Goal: Communication & Community: Answer question/provide support

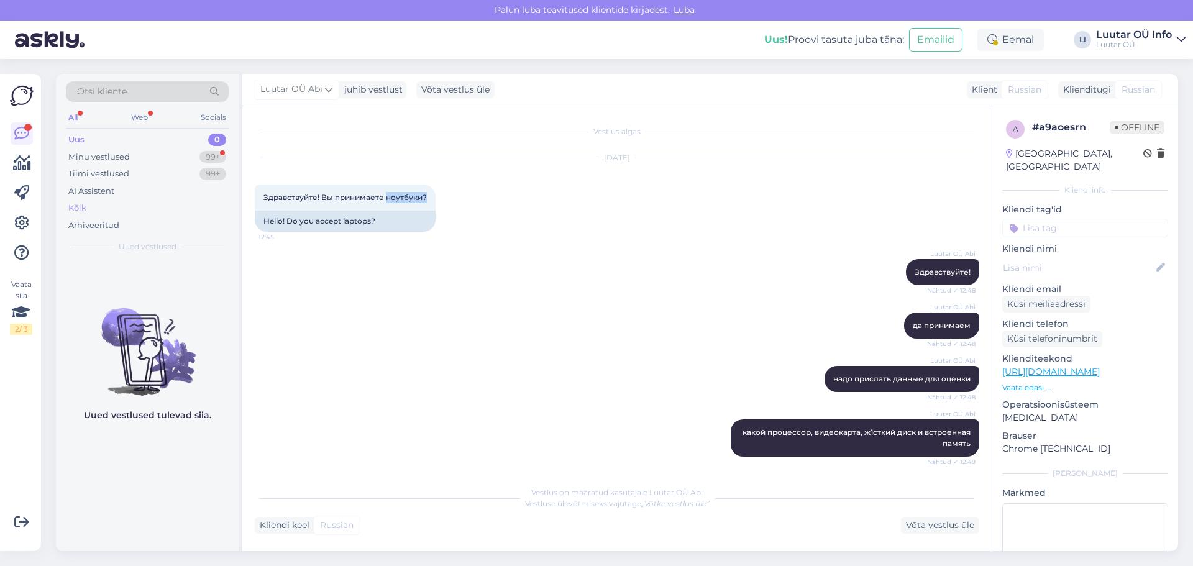
scroll to position [173, 0]
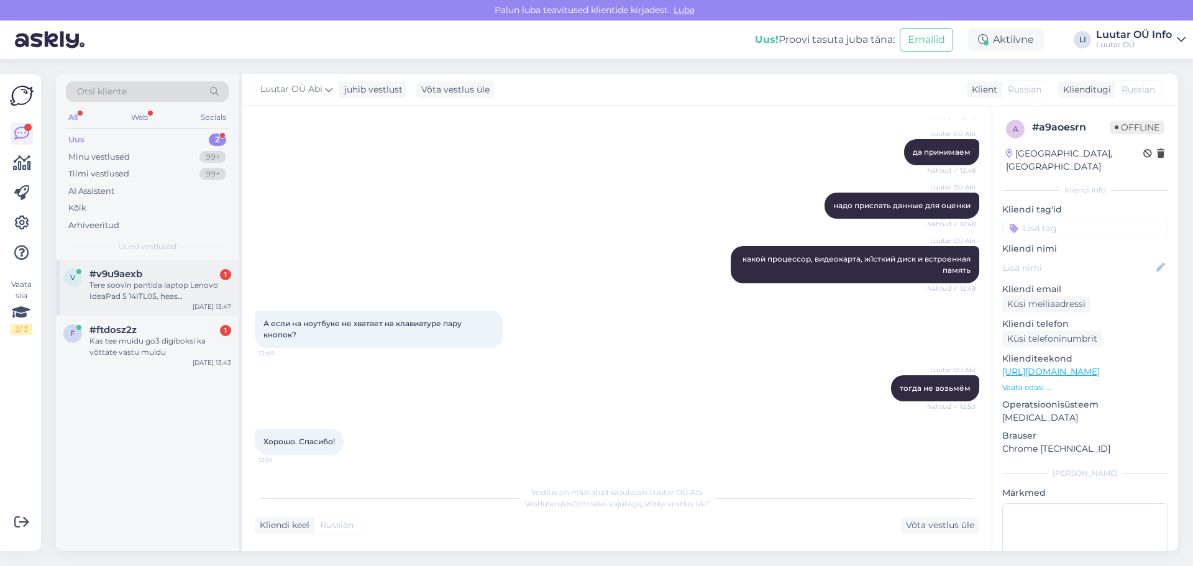
click at [167, 292] on div "Tere soovin pantida laptop Lenovo IdeaPad 5 14ITL05, heas seisukorras.Kaasas la…" at bounding box center [161, 291] width 142 height 22
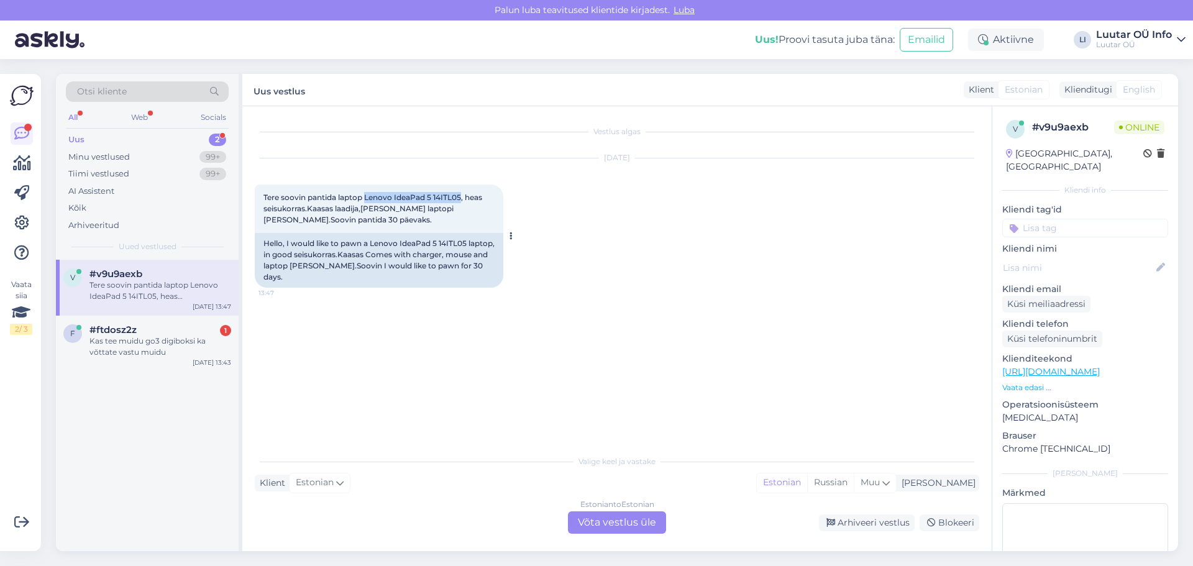
drag, startPoint x: 365, startPoint y: 195, endPoint x: 461, endPoint y: 198, distance: 95.8
click at [461, 198] on span "Tere soovin pantida laptop Lenovo IdeaPad 5 14ITL05, heas seisukorras.Kaasas la…" at bounding box center [374, 209] width 221 height 32
copy span "Lenovo IdeaPad 5 14ITL05"
click at [551, 300] on div "[DATE] Tere soovin pantida laptop Lenovo IdeaPad 5 14ITL05, heas seisukorras.Ka…" at bounding box center [617, 223] width 725 height 157
click at [168, 356] on div "Kas tee muidu go3 digiboksi ka võttate vastu muidu" at bounding box center [161, 347] width 142 height 22
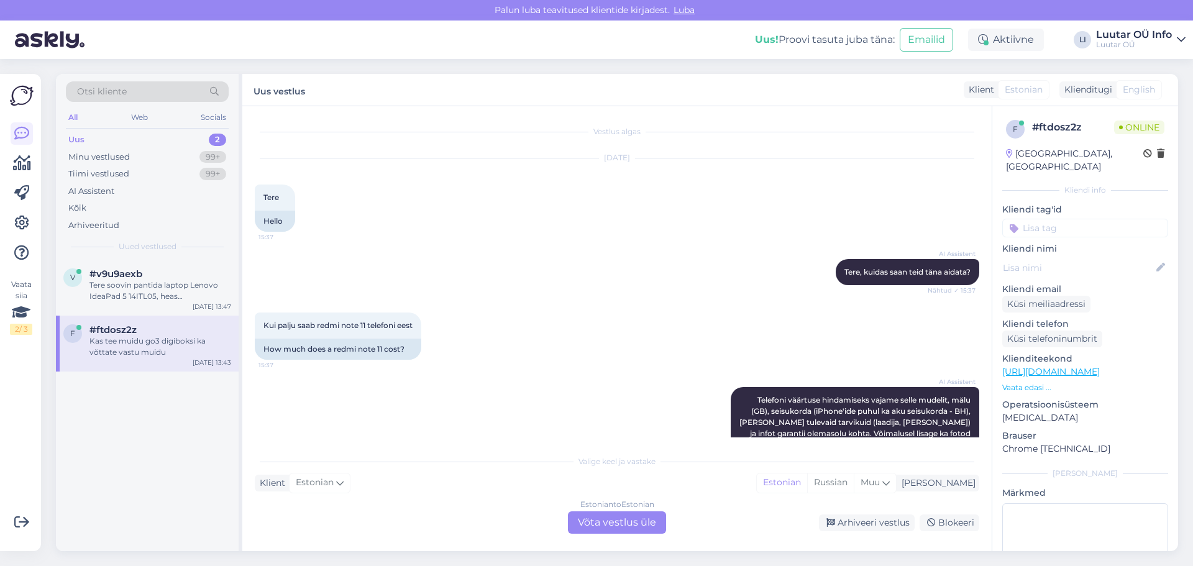
scroll to position [1025, 0]
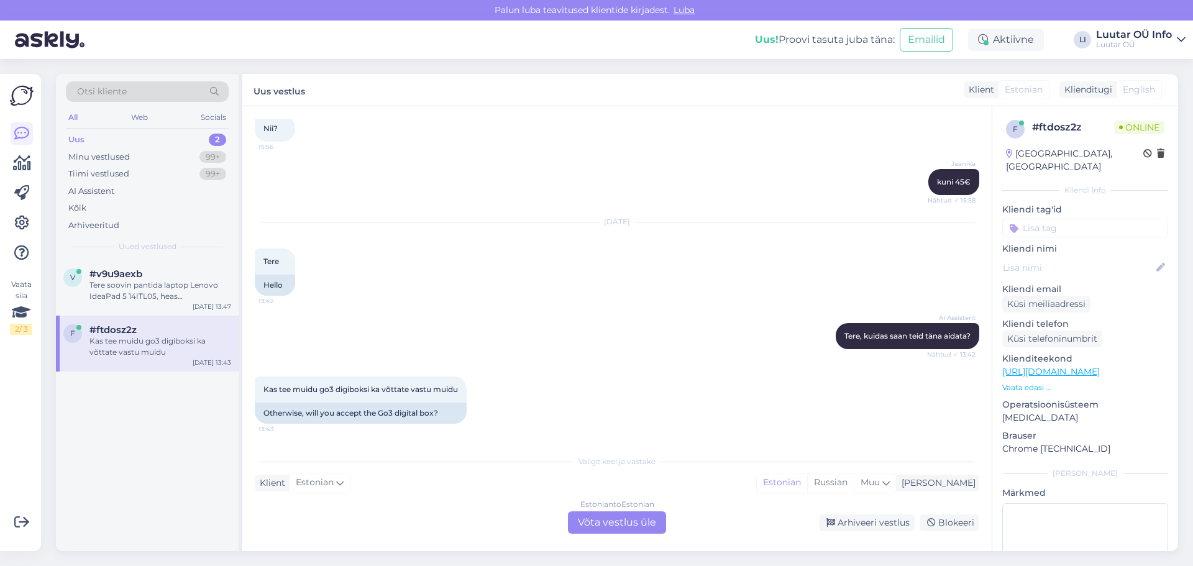
click at [89, 439] on div "v #v9u9aexb Tere soovin pantida laptop Lenovo IdeaPad 5 14ITL05, heas seisukorr…" at bounding box center [147, 406] width 183 height 292
click at [168, 286] on div "Tere soovin pantida laptop Lenovo IdeaPad 5 14ITL05, heas seisukorras.Kaasas la…" at bounding box center [161, 291] width 142 height 22
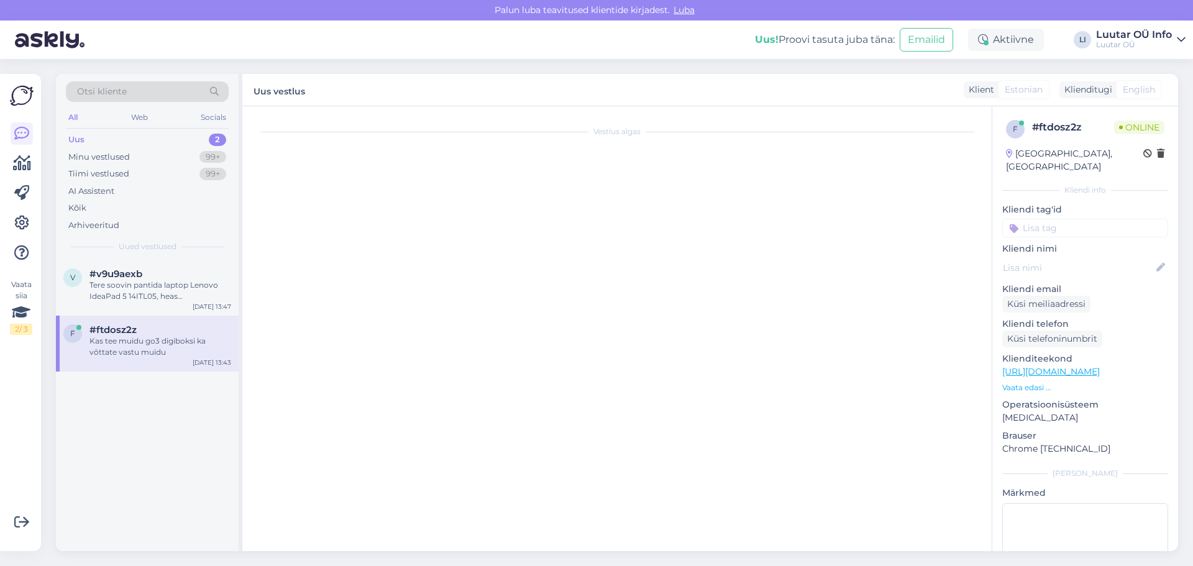
scroll to position [0, 0]
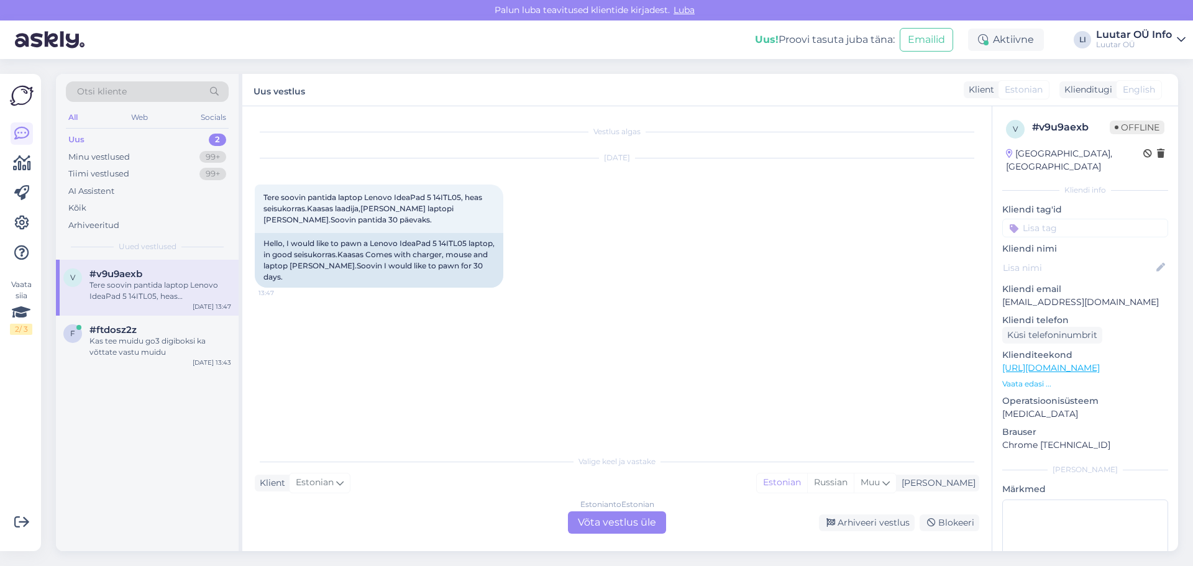
click at [643, 526] on div "Estonian to Estonian Võta vestlus üle" at bounding box center [617, 523] width 98 height 22
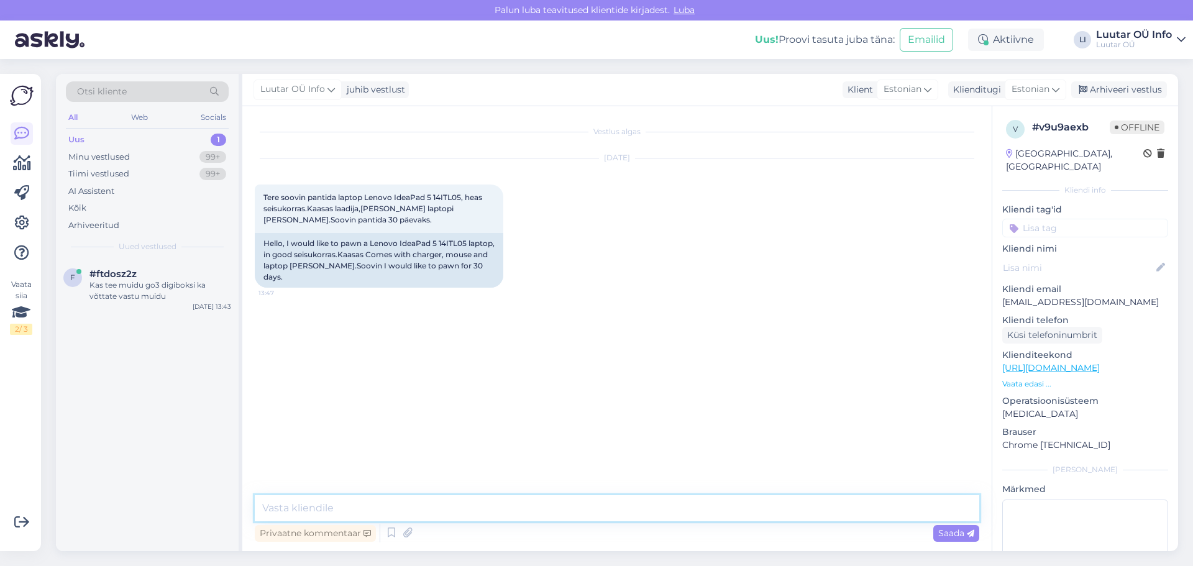
click at [591, 512] on textarea at bounding box center [617, 508] width 725 height 26
type textarea "Tere! Palume saata täpsemad arvuti andmed, et saaksime pakkumise teha."
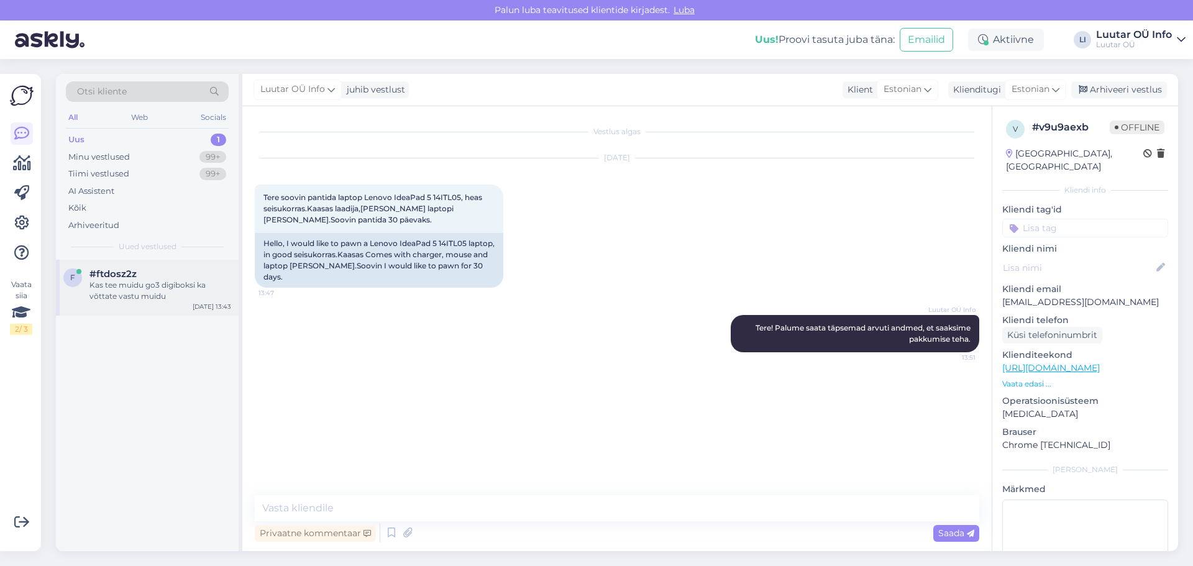
click at [147, 284] on div "Kas tee muidu go3 digiboksi ka võttate vastu muidu" at bounding box center [161, 291] width 142 height 22
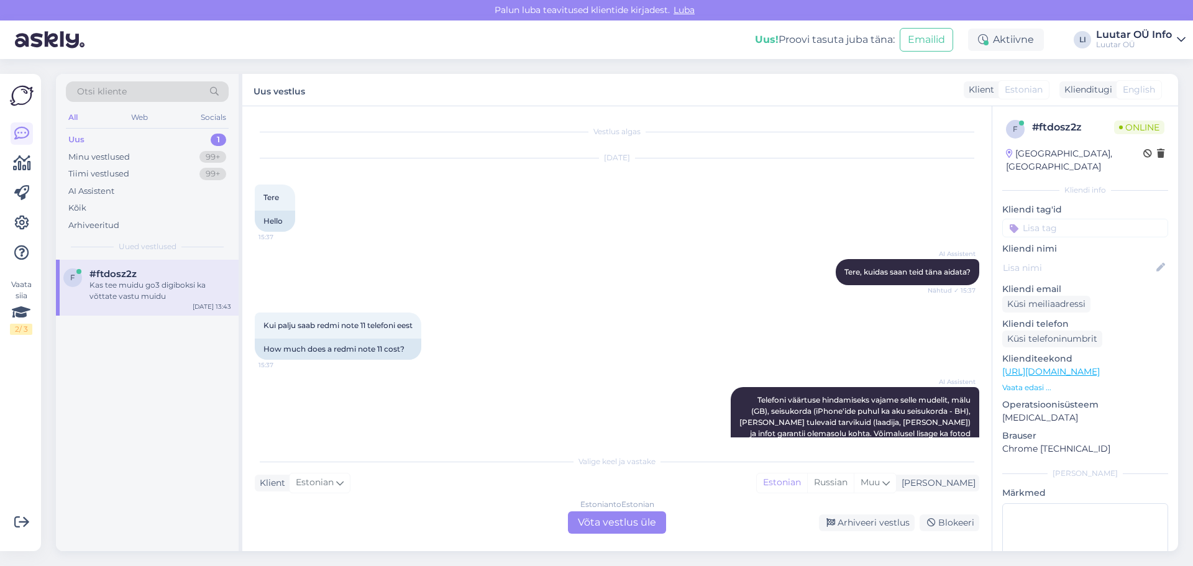
scroll to position [1025, 0]
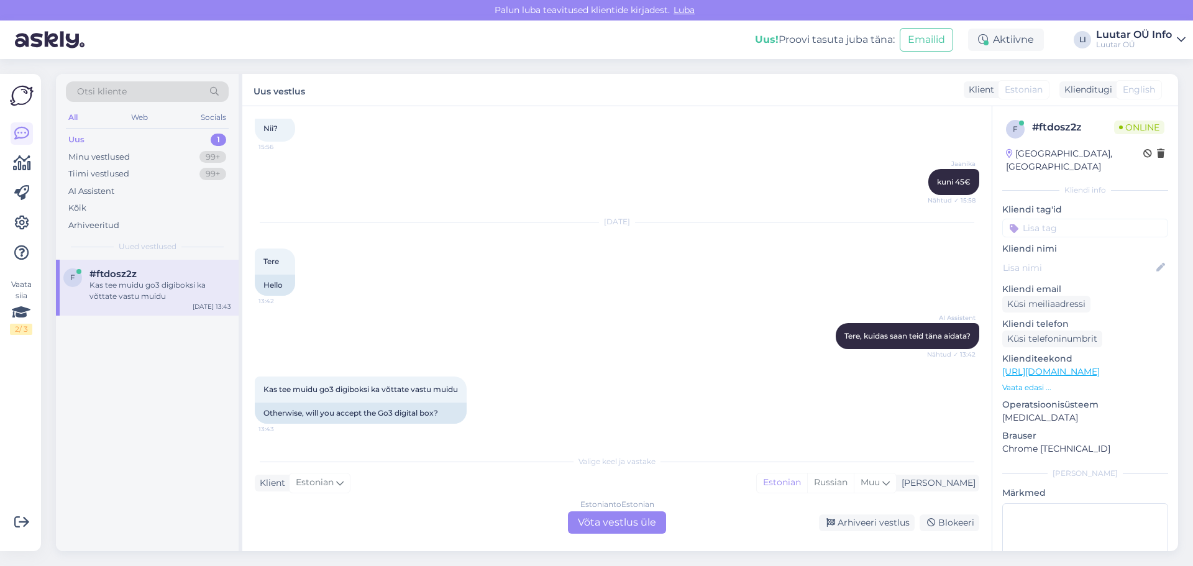
click at [584, 519] on div "Estonian to Estonian Võta vestlus üle" at bounding box center [617, 523] width 98 height 22
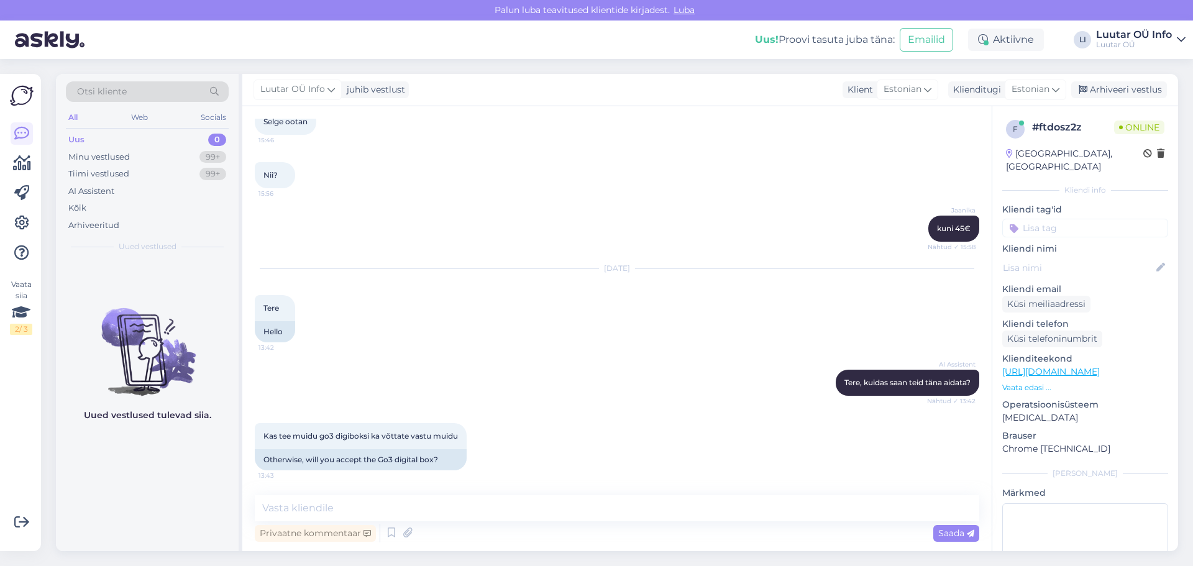
scroll to position [978, 0]
click at [549, 497] on textarea at bounding box center [617, 508] width 725 height 26
type textarea "Tere! Antud toodet me vastu ei võta."
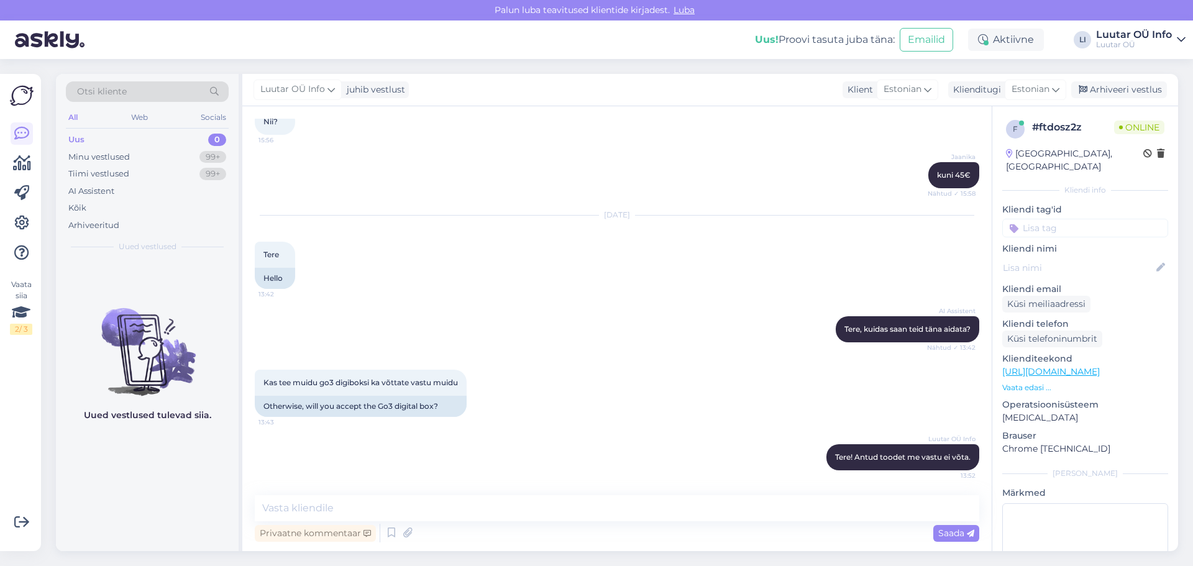
click at [117, 143] on div "Uus 0" at bounding box center [147, 139] width 163 height 17
click at [143, 160] on div "Minu vestlused 99+" at bounding box center [147, 157] width 163 height 17
